Goal: Task Accomplishment & Management: Manage account settings

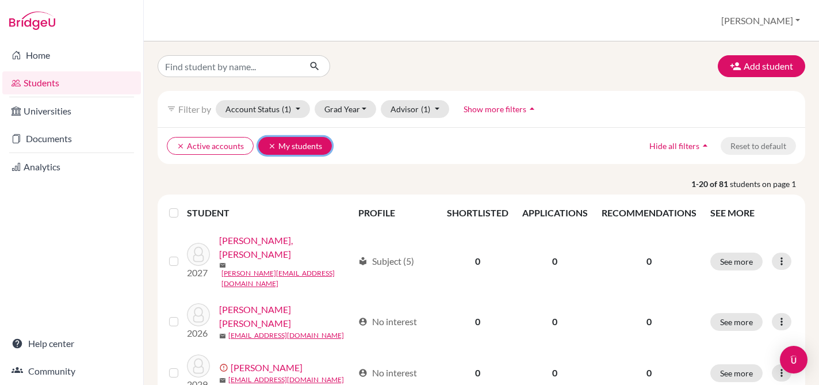
click at [270, 143] on icon "clear" at bounding box center [272, 146] width 8 height 8
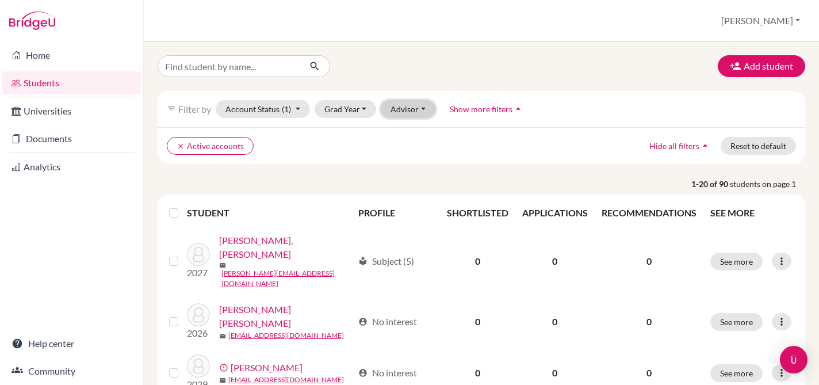
click at [412, 109] on button "Advisor" at bounding box center [408, 109] width 55 height 18
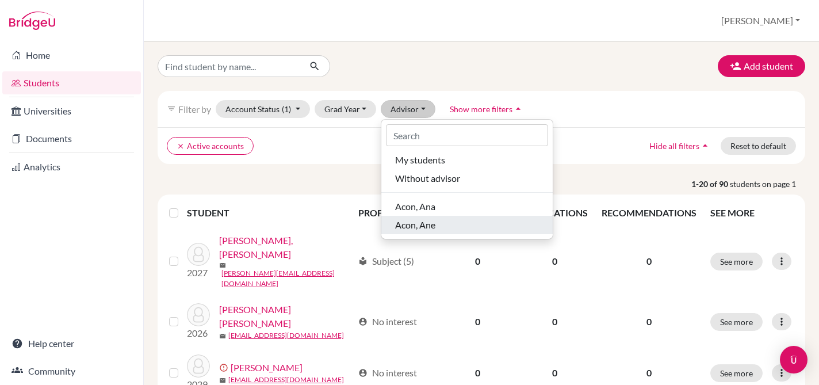
click at [432, 224] on span "Acon, Ane" at bounding box center [415, 225] width 40 height 14
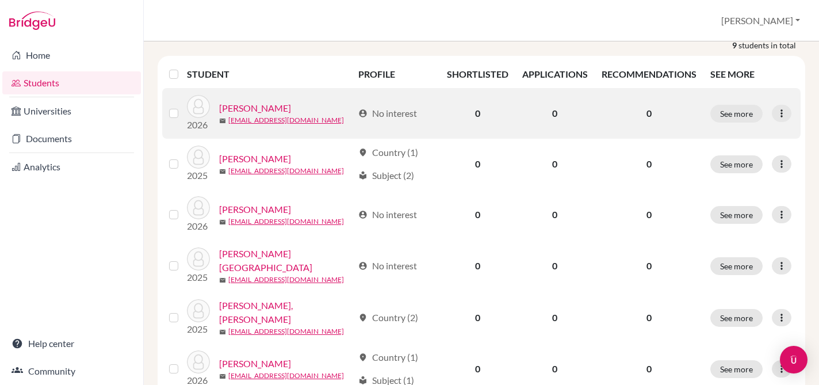
scroll to position [140, 0]
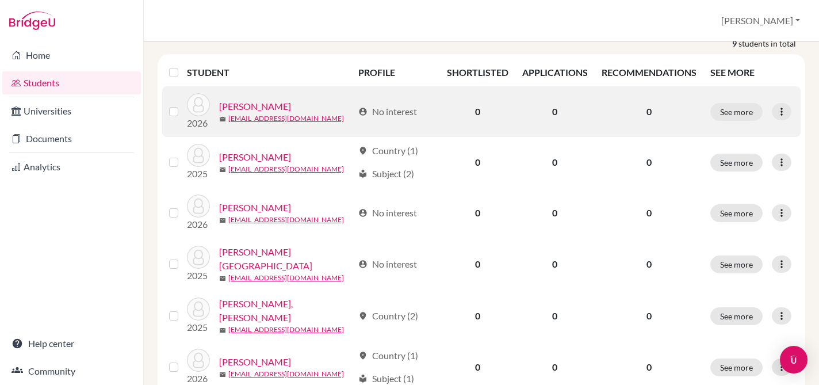
click at [183, 105] on label at bounding box center [183, 105] width 0 height 0
click at [0, 0] on input "checkbox" at bounding box center [0, 0] width 0 height 0
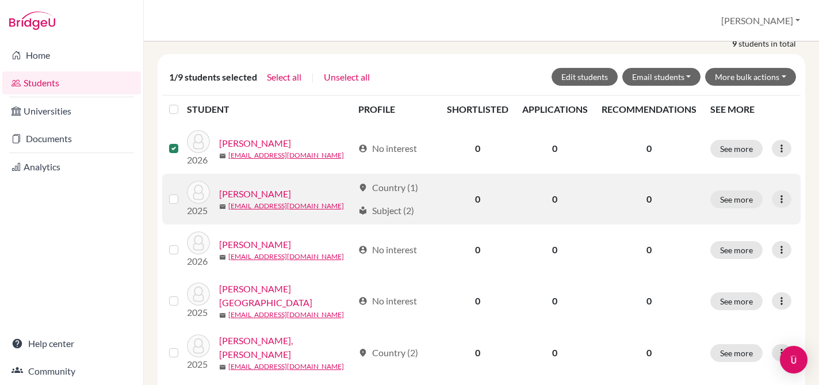
click at [183, 192] on label at bounding box center [183, 192] width 0 height 0
click at [0, 0] on input "checkbox" at bounding box center [0, 0] width 0 height 0
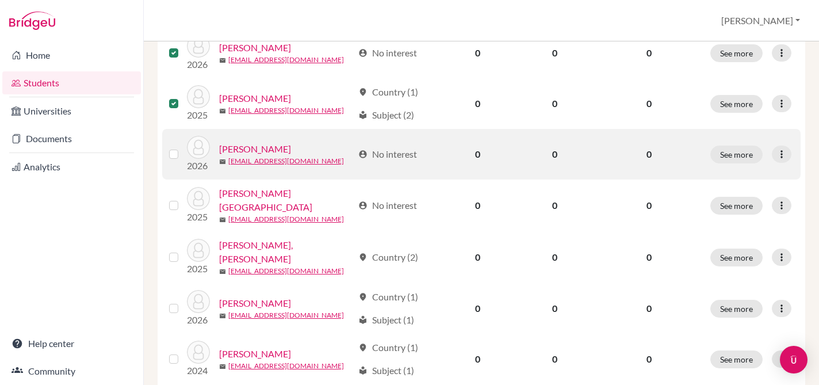
click at [183, 147] on label at bounding box center [183, 147] width 0 height 0
click at [0, 0] on input "checkbox" at bounding box center [0, 0] width 0 height 0
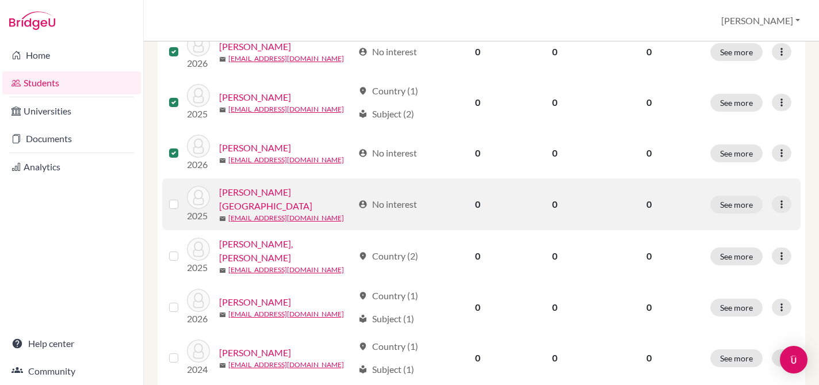
click at [183, 197] on label at bounding box center [183, 197] width 0 height 0
click at [0, 0] on input "checkbox" at bounding box center [0, 0] width 0 height 0
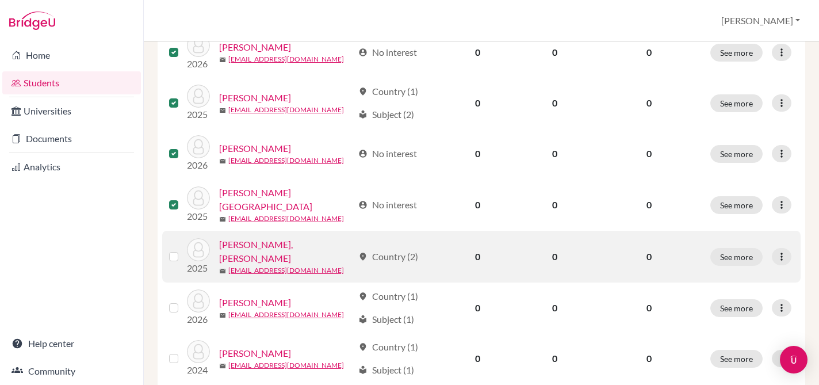
click at [183, 250] on label at bounding box center [183, 250] width 0 height 0
click at [0, 0] on input "checkbox" at bounding box center [0, 0] width 0 height 0
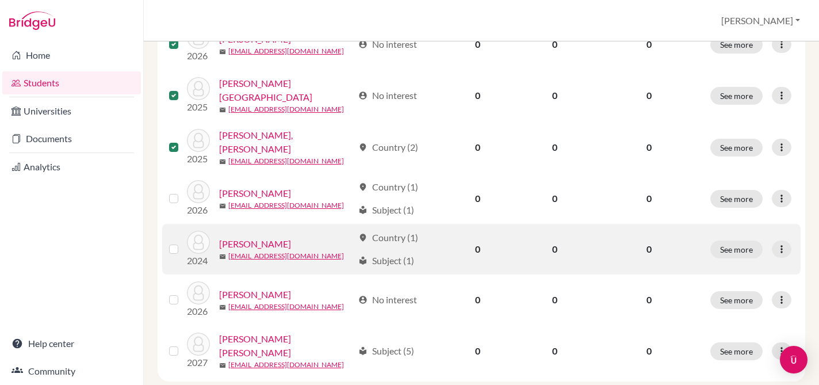
scroll to position [347, 0]
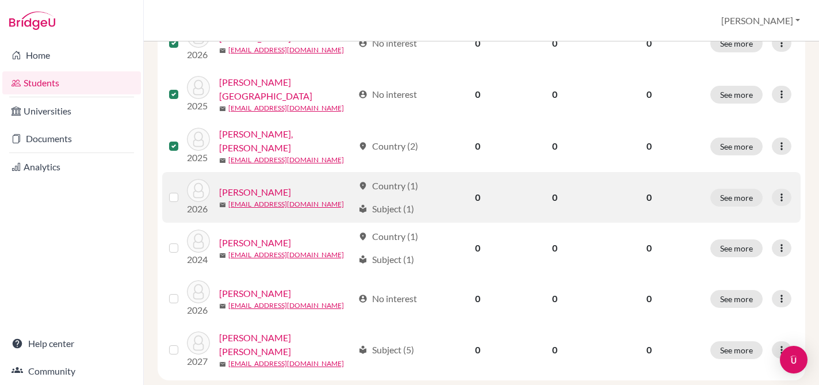
click at [183, 190] on label at bounding box center [183, 190] width 0 height 0
click at [0, 0] on input "checkbox" at bounding box center [0, 0] width 0 height 0
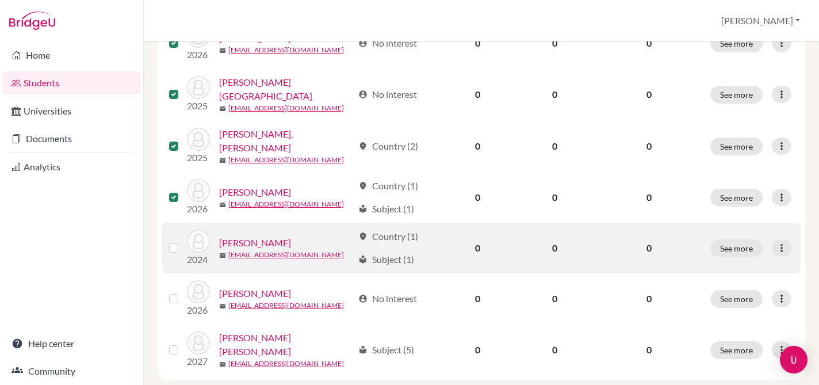
click at [183, 241] on label at bounding box center [183, 241] width 0 height 0
click at [0, 0] on input "checkbox" at bounding box center [0, 0] width 0 height 0
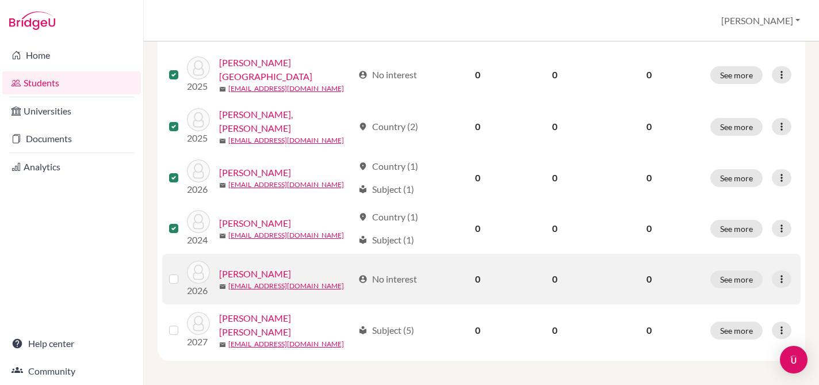
click at [183, 272] on label at bounding box center [183, 272] width 0 height 0
click at [0, 0] on input "checkbox" at bounding box center [0, 0] width 0 height 0
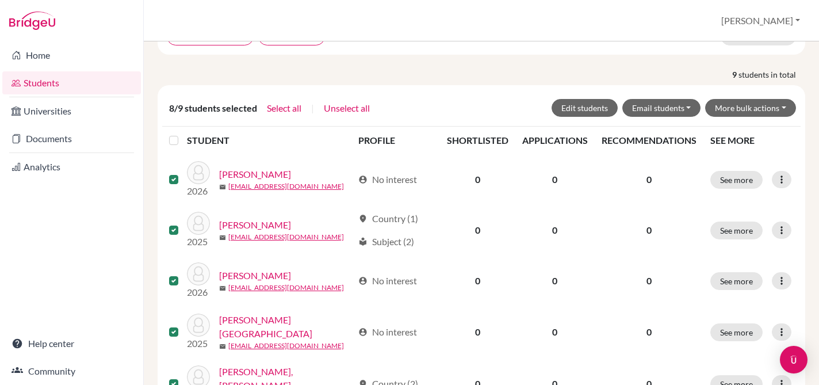
scroll to position [0, 0]
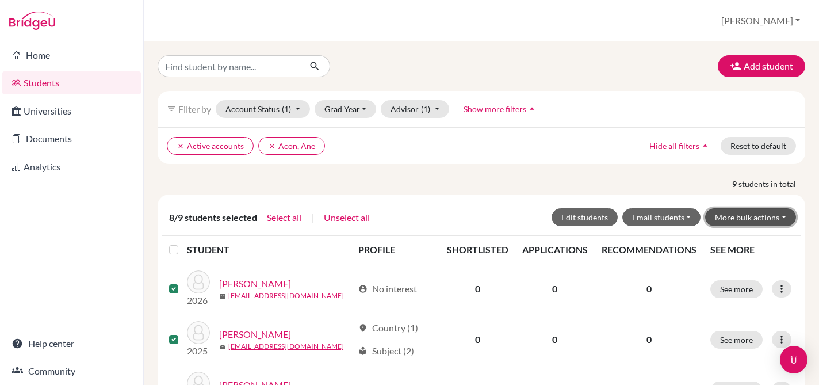
click at [780, 217] on button "More bulk actions" at bounding box center [750, 217] width 91 height 18
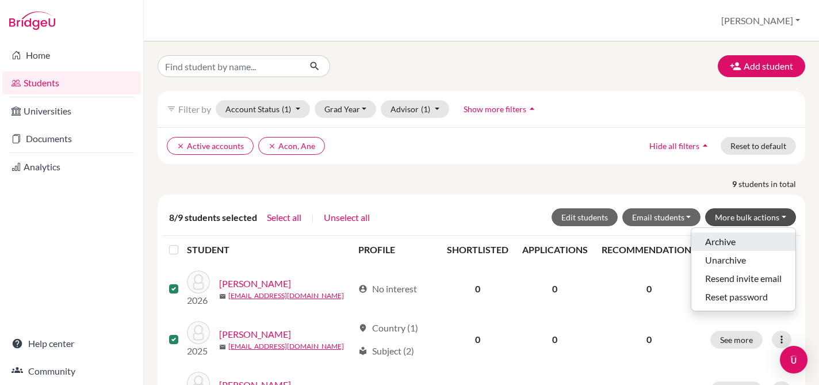
click at [747, 239] on button "Archive" at bounding box center [744, 241] width 104 height 18
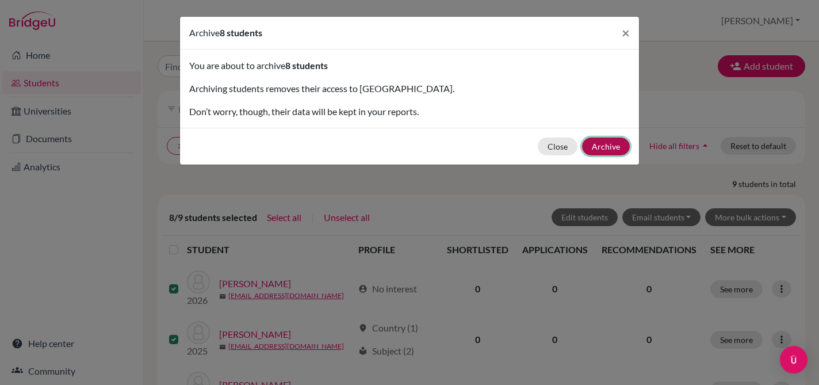
click at [606, 145] on button "Archive" at bounding box center [606, 146] width 48 height 18
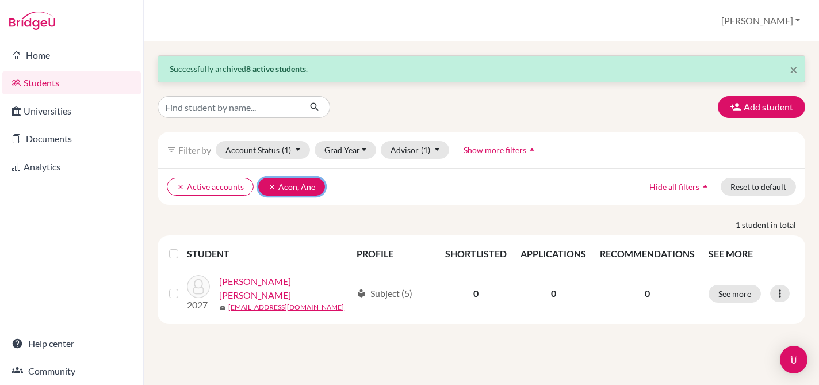
click at [270, 186] on icon "clear" at bounding box center [272, 187] width 8 height 8
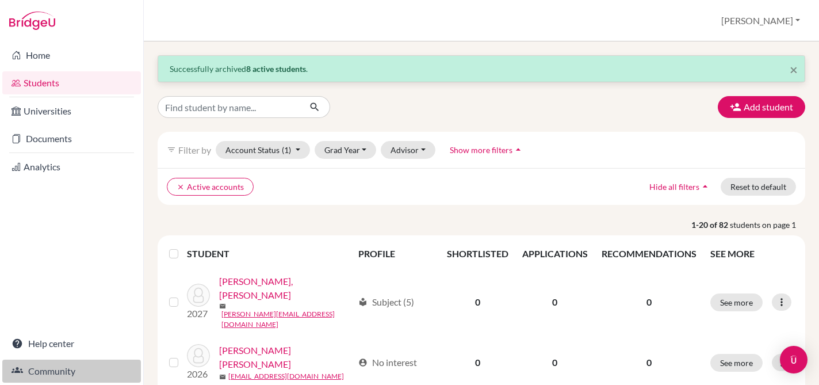
click at [66, 373] on link "Community" at bounding box center [71, 371] width 139 height 23
